Goal: Contribute content

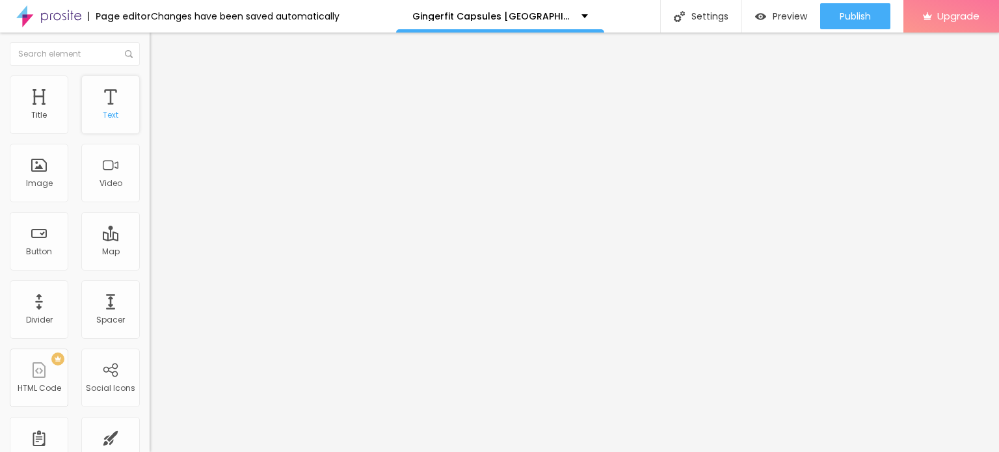
click at [102, 107] on div "Text" at bounding box center [110, 104] width 59 height 59
click at [150, 112] on span "Add image" at bounding box center [176, 106] width 53 height 11
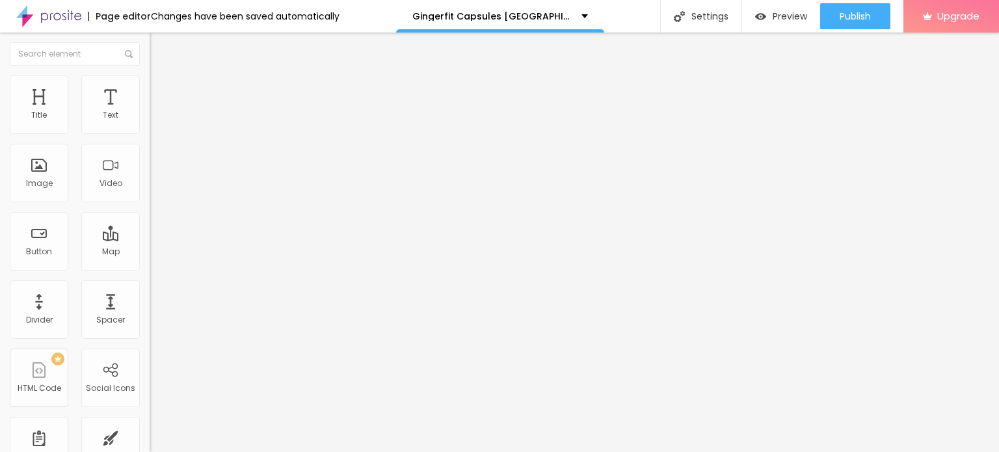
click at [150, 78] on li "Style" at bounding box center [225, 81] width 150 height 13
type input "70"
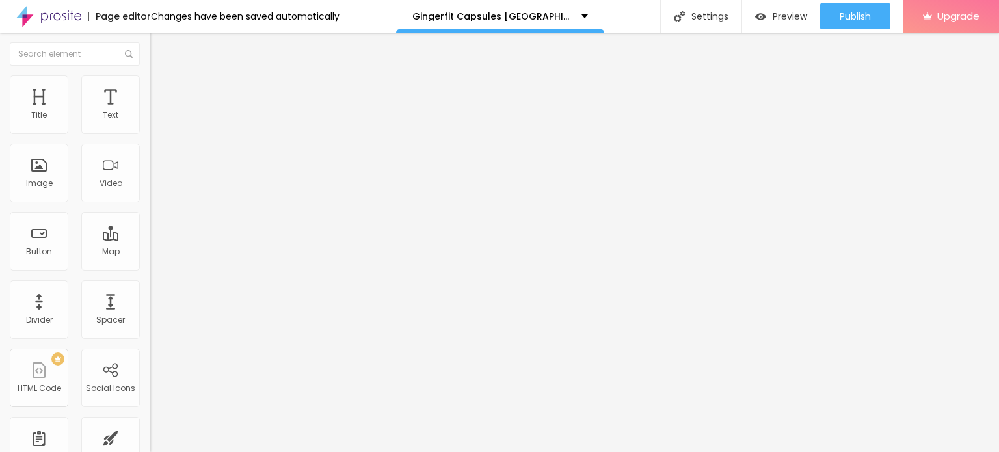
type input "65"
type input "60"
type input "55"
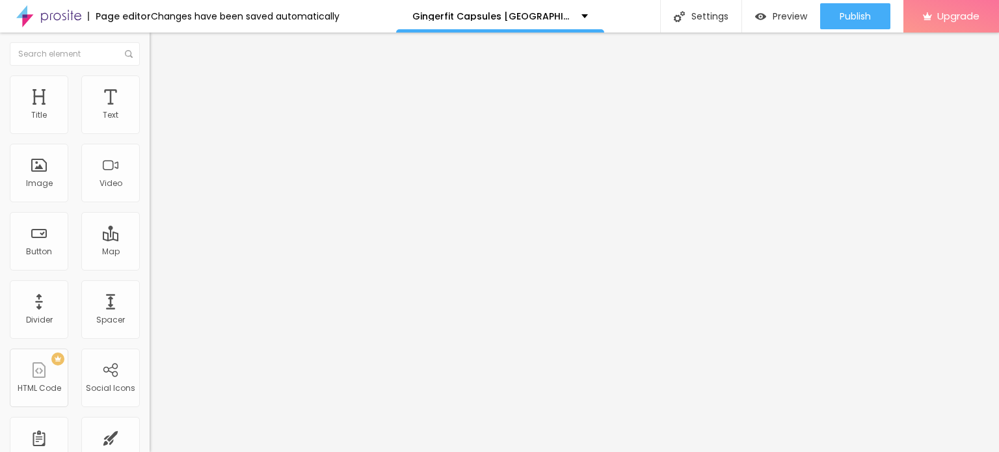
type input "55"
type input "50"
drag, startPoint x: 133, startPoint y: 140, endPoint x: 69, endPoint y: 138, distance: 63.7
type input "50"
click at [150, 133] on input "range" at bounding box center [192, 128] width 84 height 10
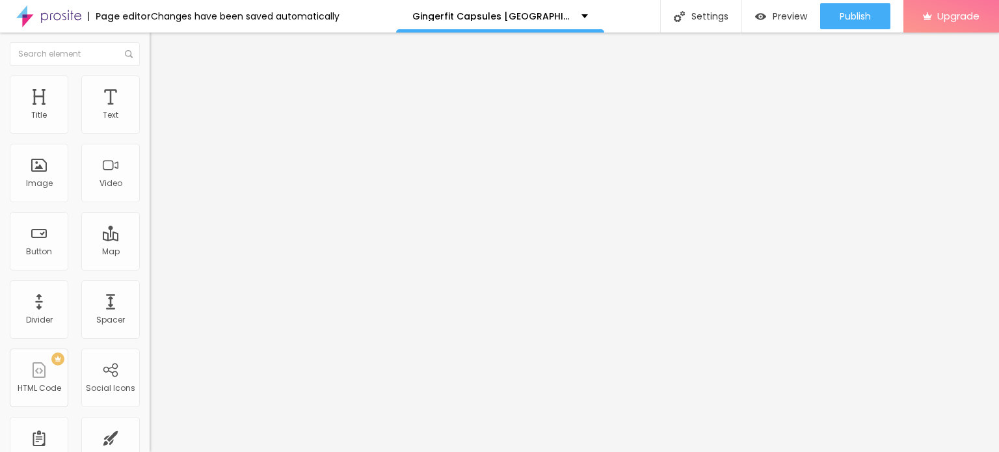
click at [150, 122] on input "Click me" at bounding box center [228, 115] width 156 height 13
paste input "😍👇SHOP NOW😍👇"
type input "😍👇SHOP NOW😍👇"
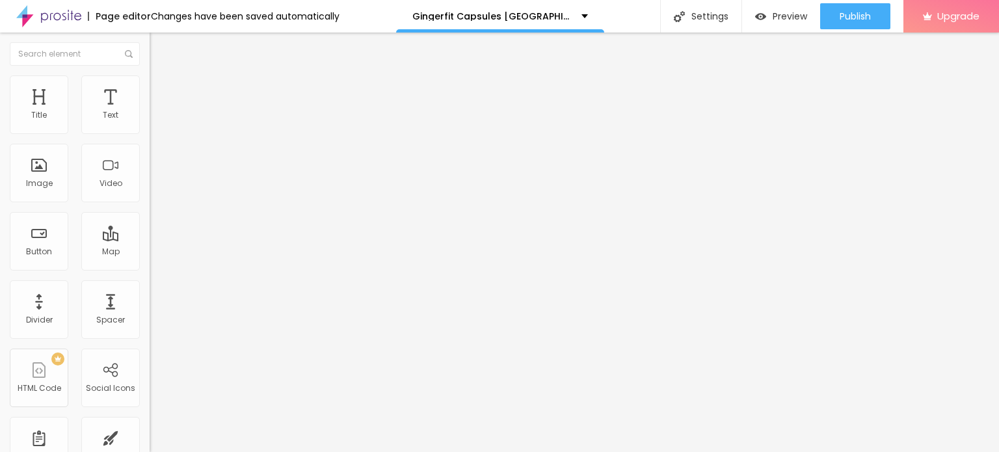
click at [150, 268] on input "https://" at bounding box center [228, 261] width 156 height 13
paste input "[DOMAIN_NAME][URL]"
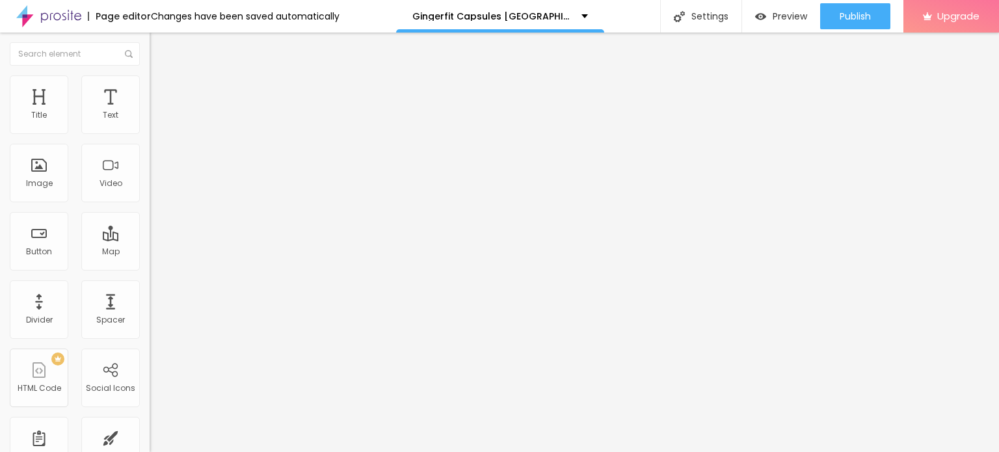
scroll to position [0, 61]
type input "[URL][DOMAIN_NAME]"
click at [150, 284] on div at bounding box center [225, 284] width 150 height 0
click at [50, 19] on img at bounding box center [48, 16] width 65 height 33
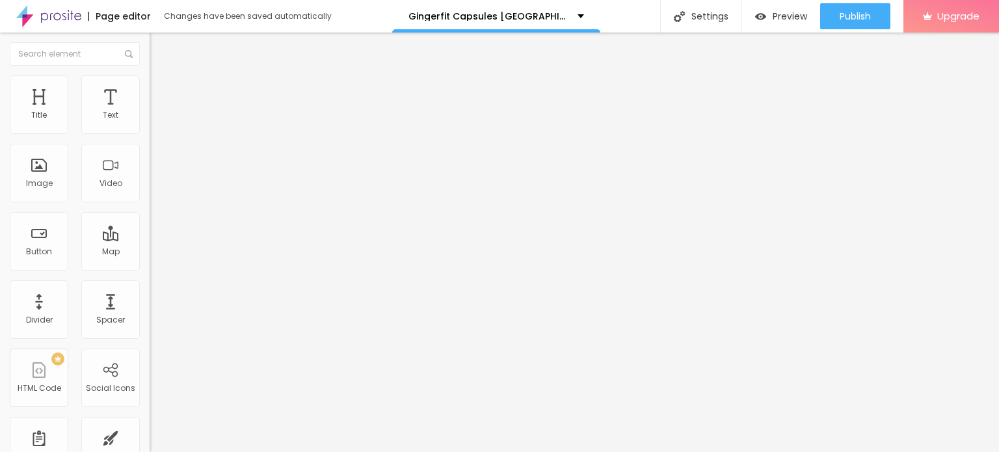
click at [150, 77] on img at bounding box center [156, 81] width 12 height 12
type input "45"
type input "40"
drag, startPoint x: 68, startPoint y: 137, endPoint x: 52, endPoint y: 137, distance: 15.6
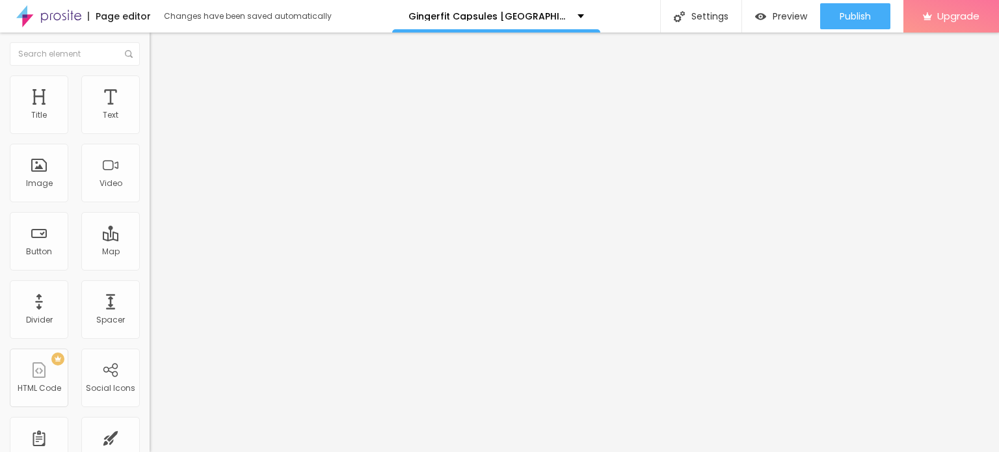
type input "40"
click at [150, 133] on input "range" at bounding box center [192, 128] width 84 height 10
click at [150, 257] on div "Edit Text Style Advanced Typography Reset to default Shadow DISABLED Reset to d…" at bounding box center [225, 242] width 150 height 419
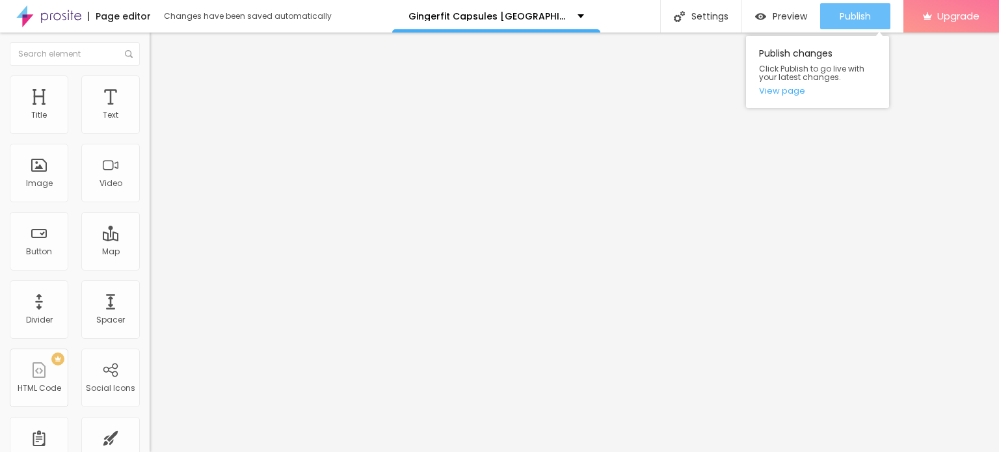
click at [857, 17] on span "Publish" at bounding box center [854, 16] width 31 height 10
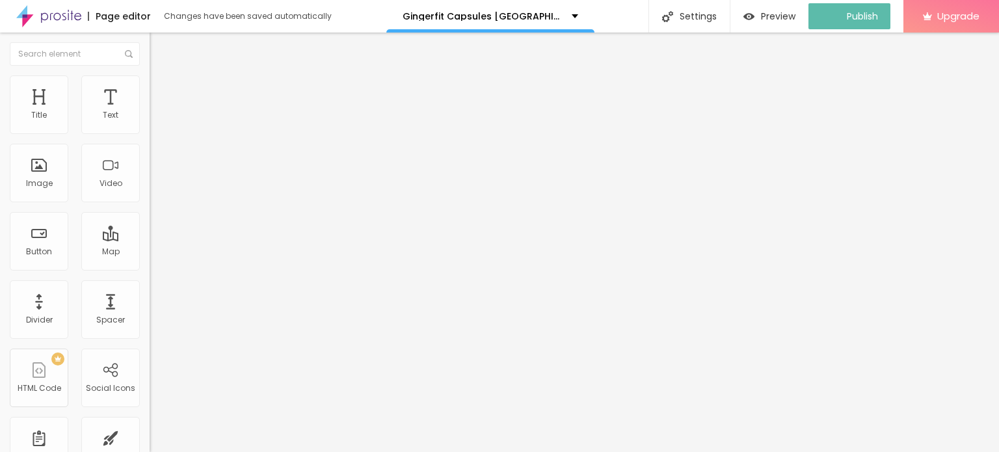
click at [32, 13] on img at bounding box center [48, 16] width 65 height 33
